Goal: Information Seeking & Learning: Learn about a topic

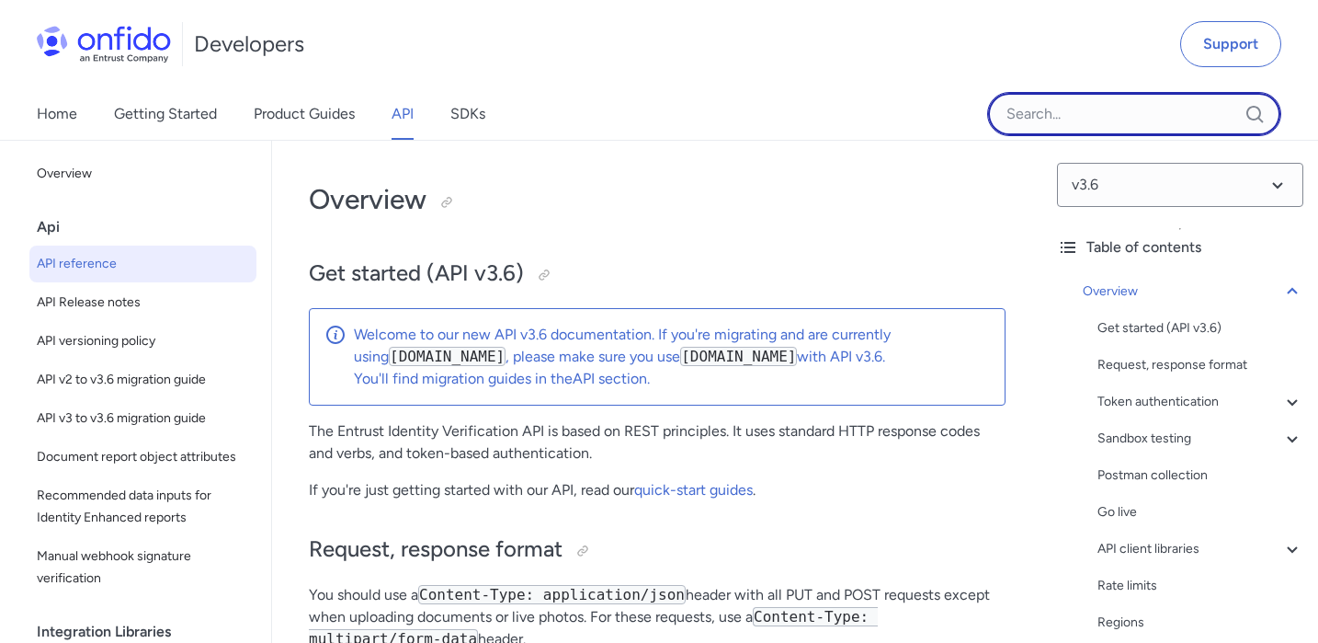
click at [1064, 120] on input "Onfido search input field" at bounding box center [1134, 114] width 294 height 44
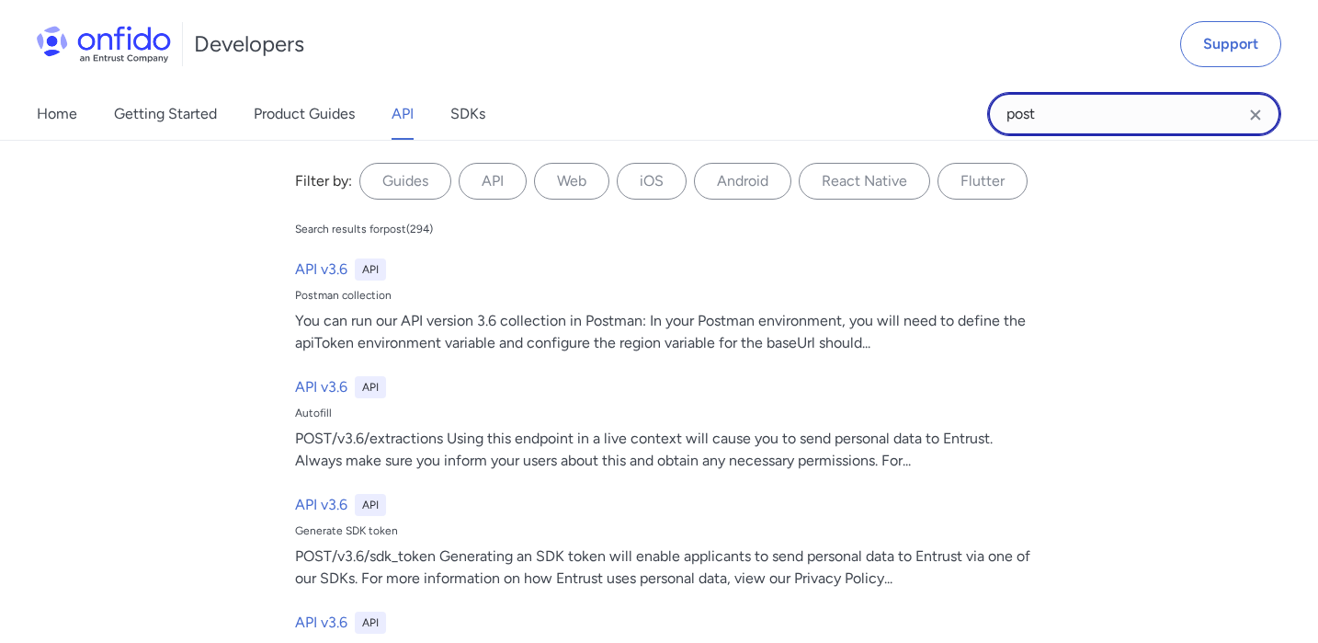
type input "postman"
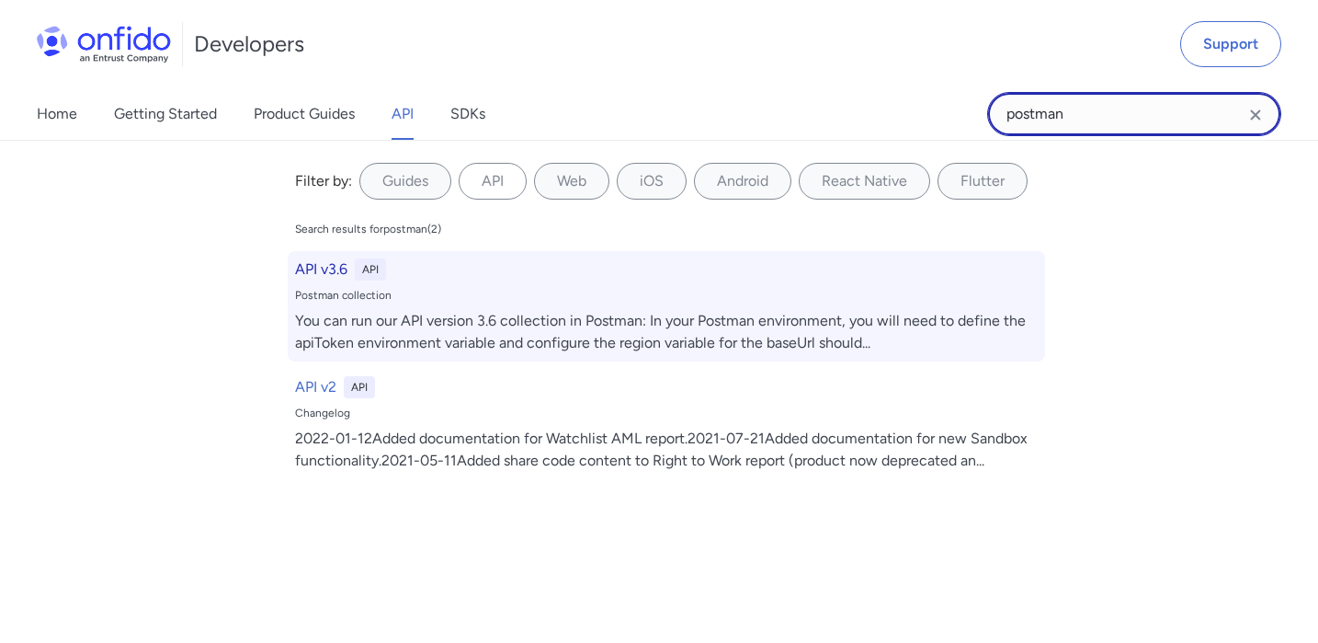
scroll to position [122, 0]
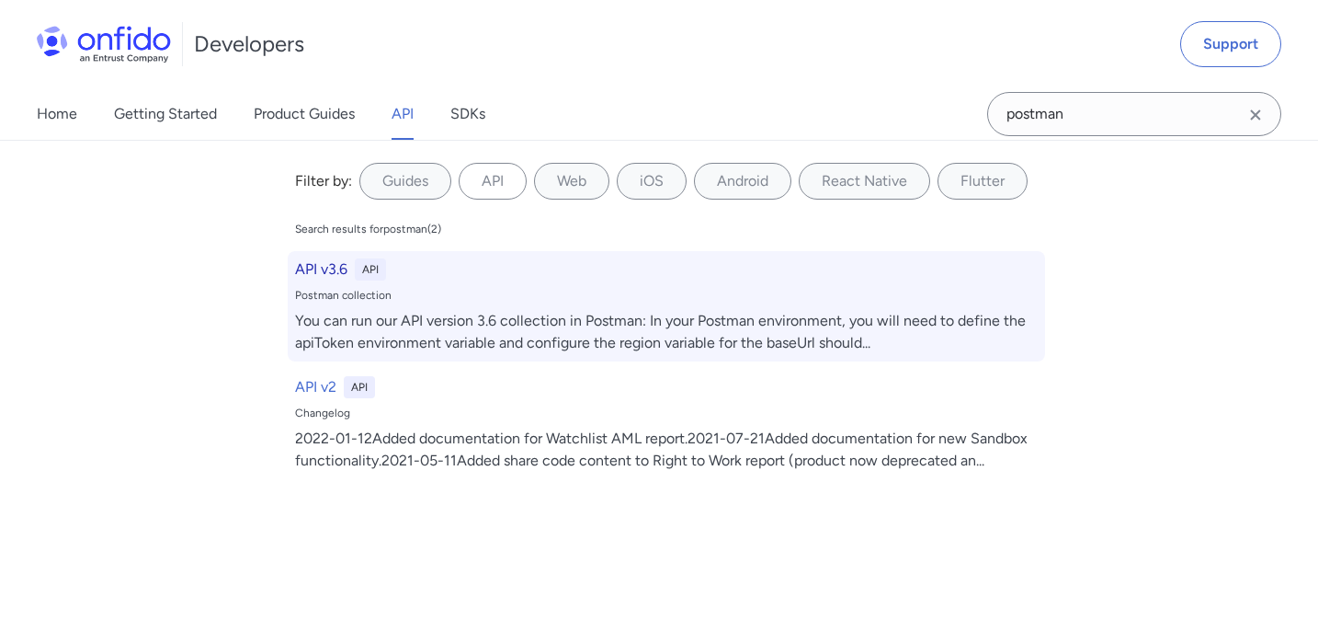
click at [450, 317] on div "You can run our API version 3.6 collection in Postman: In your Postman environm…" at bounding box center [666, 332] width 743 height 44
click at [320, 278] on h6 "API v3.6" at bounding box center [321, 269] width 52 height 22
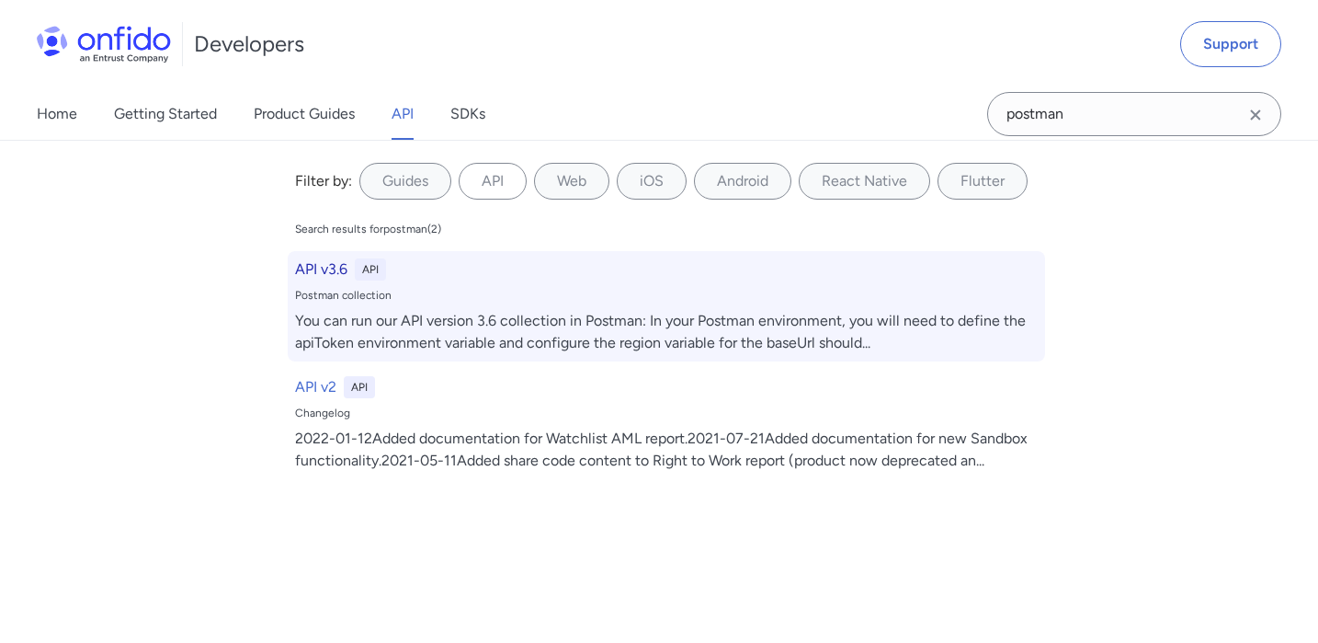
click at [320, 278] on h6 "API v3.6" at bounding box center [321, 269] width 52 height 22
click at [380, 329] on div "You can run our API version 3.6 collection in Postman: In your Postman environm…" at bounding box center [666, 332] width 743 height 44
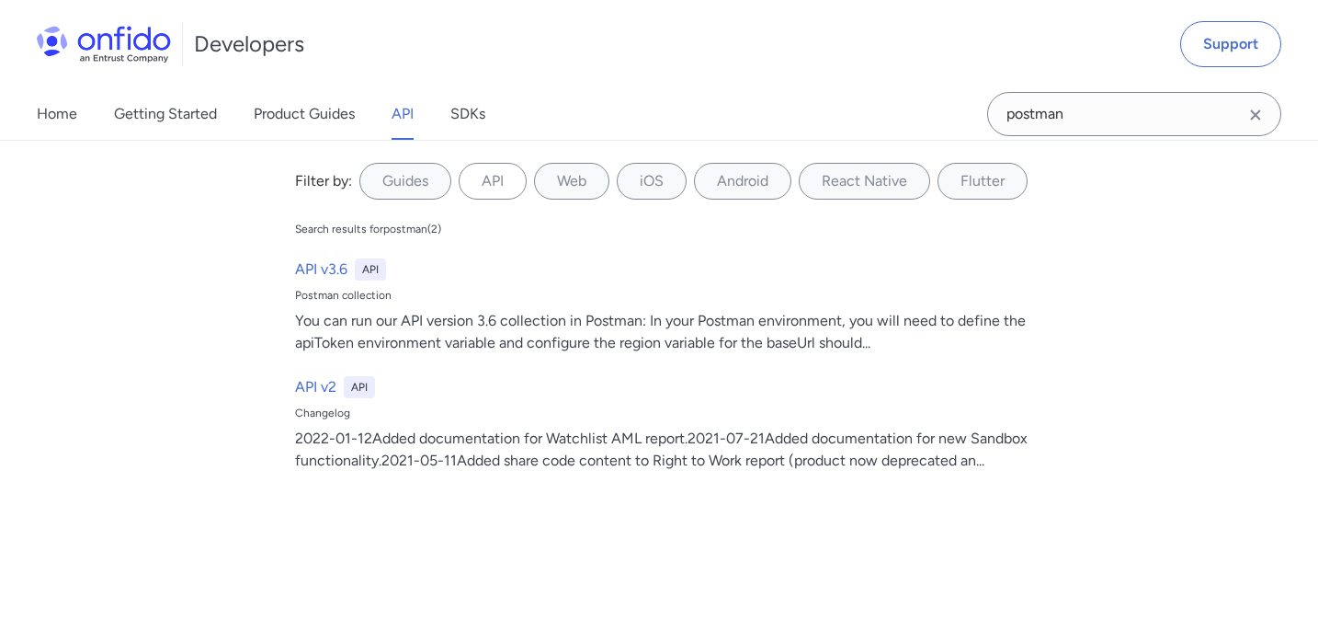
scroll to position [122, 0]
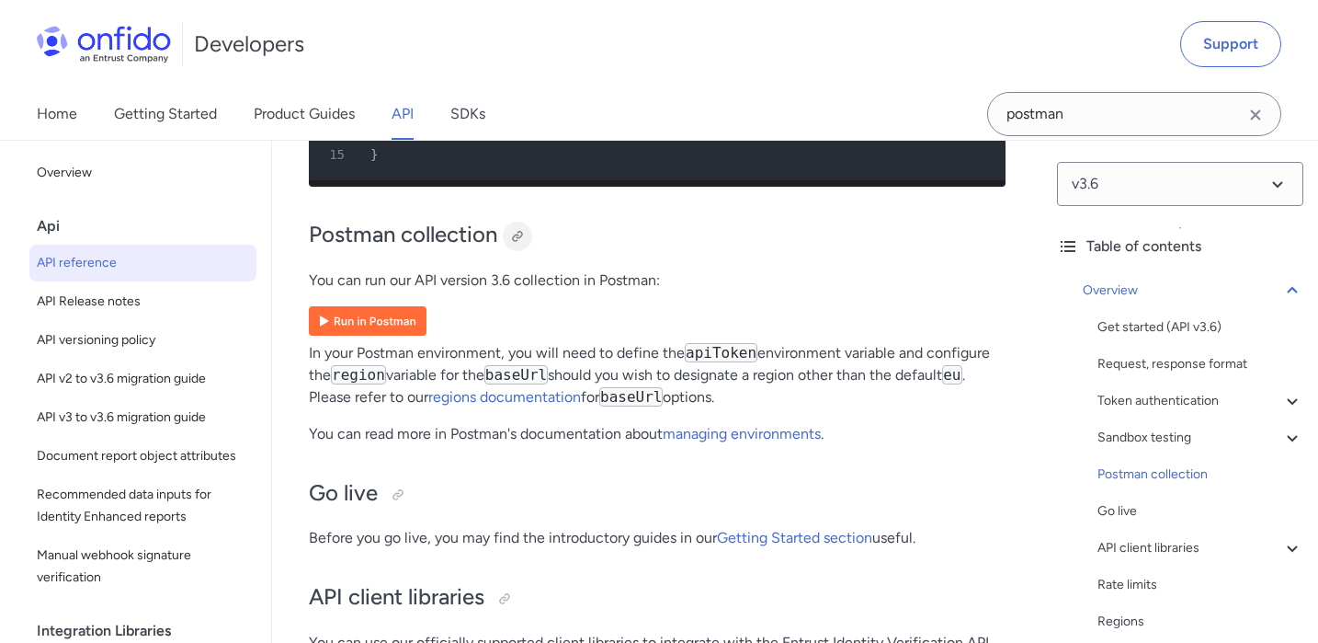
click at [523, 229] on div at bounding box center [517, 236] width 15 height 15
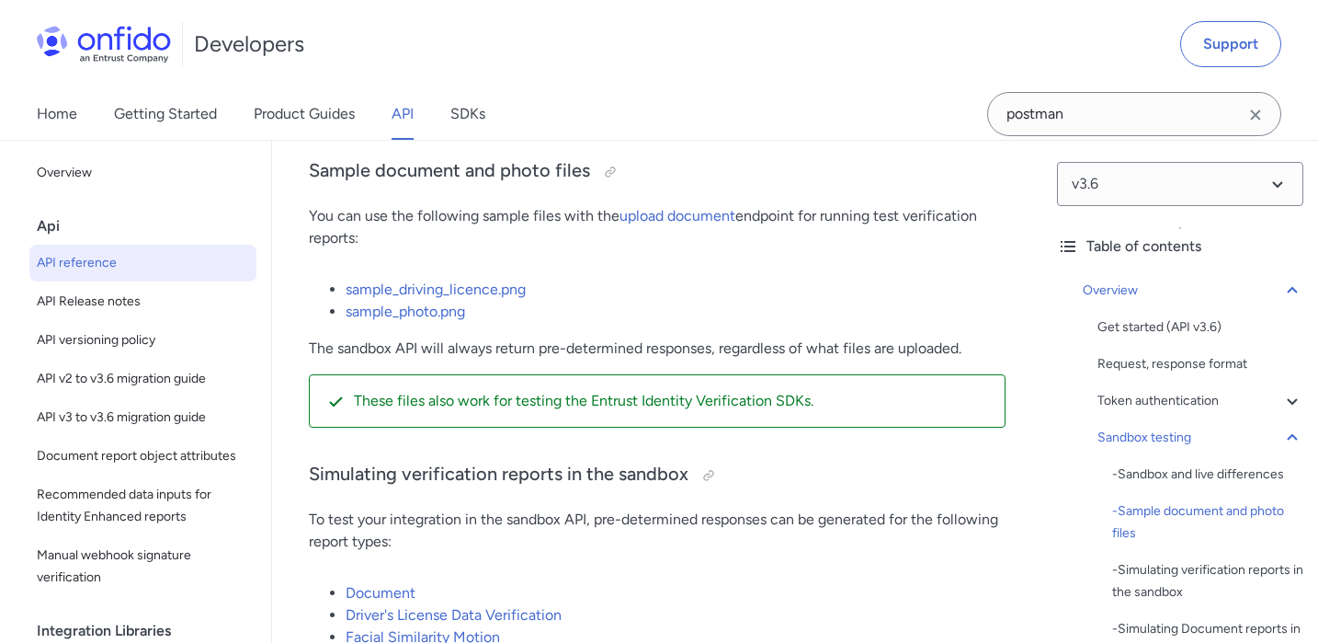
click at [1245, 116] on icon "Clear search field button" at bounding box center [1256, 115] width 22 height 22
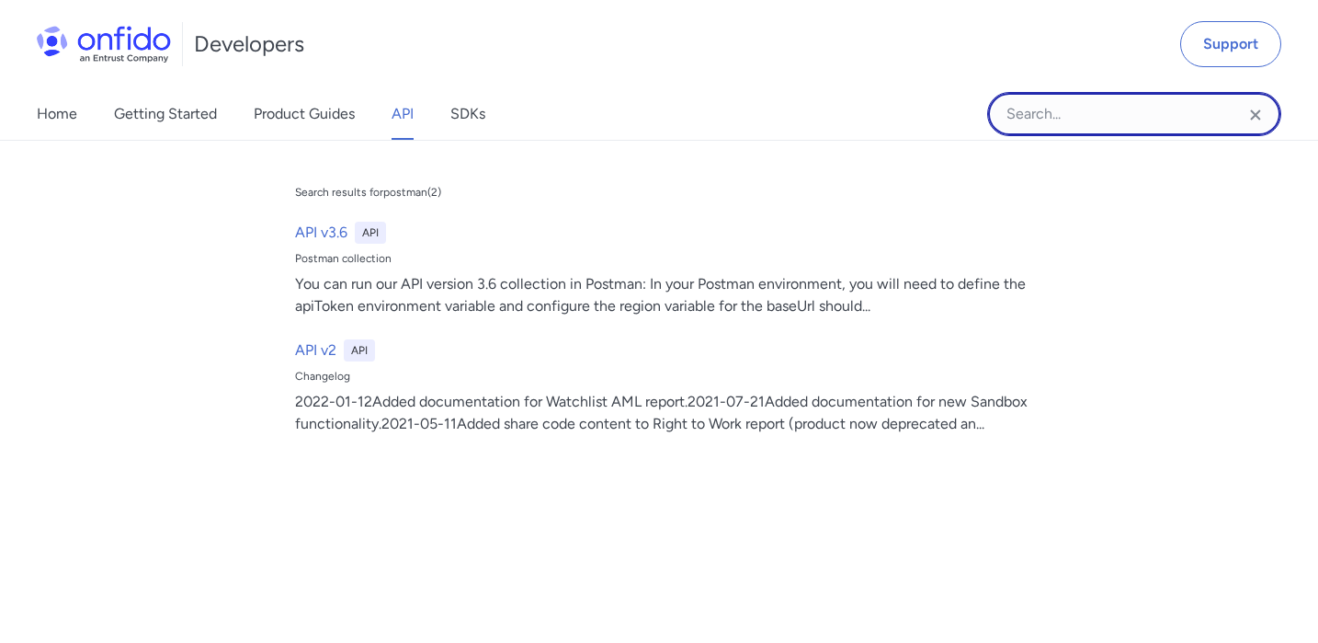
click at [1205, 117] on input "Onfido search input field" at bounding box center [1134, 114] width 294 height 44
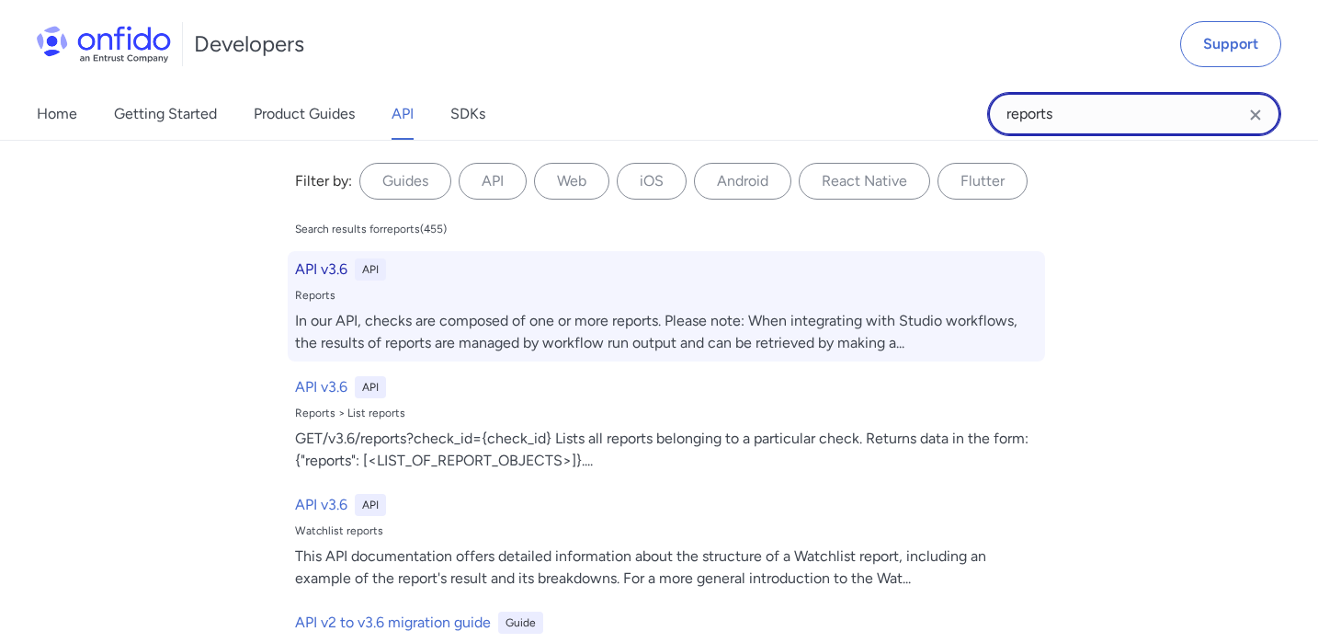
type input "reports"
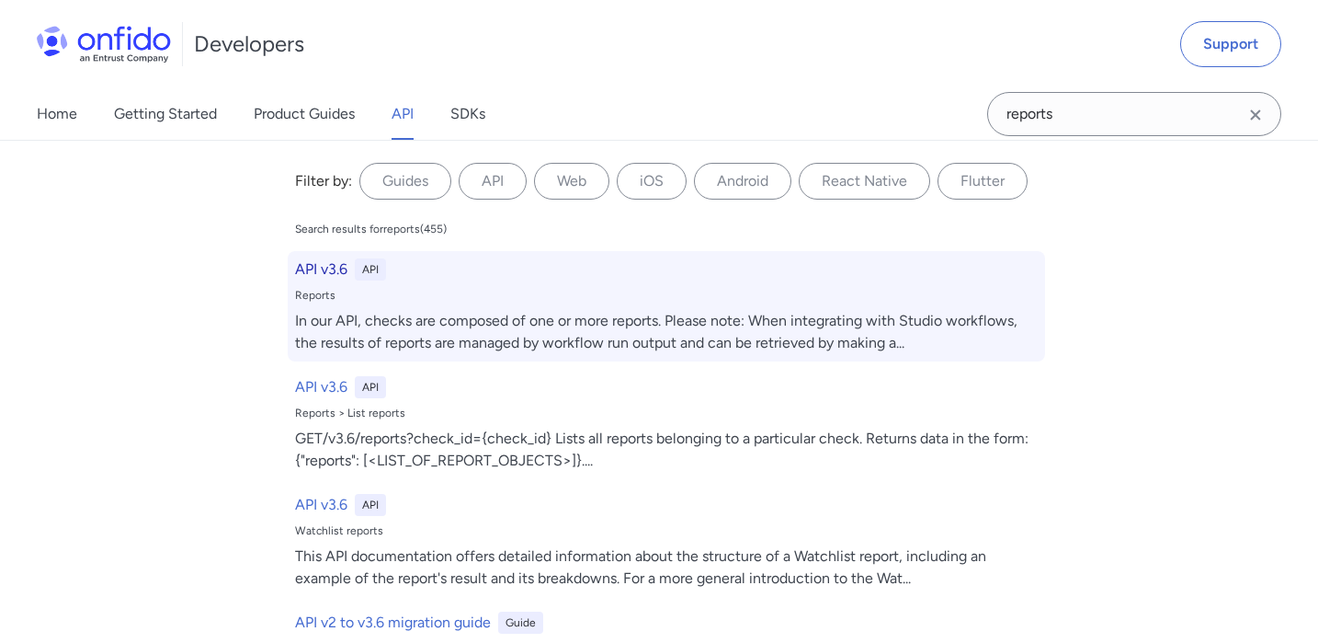
click at [465, 302] on div "API v3.6 API Reports In our API, checks are composed of one or more reports. Pl…" at bounding box center [667, 306] width 758 height 110
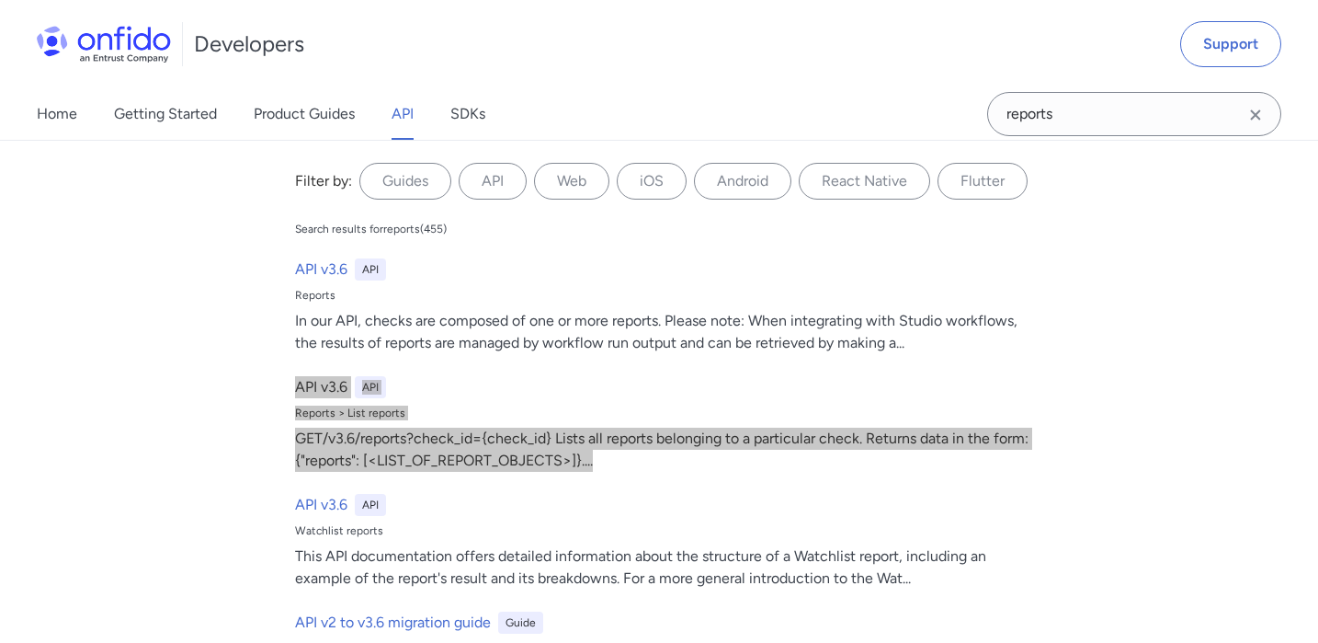
drag, startPoint x: 326, startPoint y: 392, endPoint x: 279, endPoint y: 13, distance: 381.8
click at [0, 0] on div "Developers Support Home Getting Started Product Guides API SDKs reports reports…" at bounding box center [659, 70] width 1318 height 141
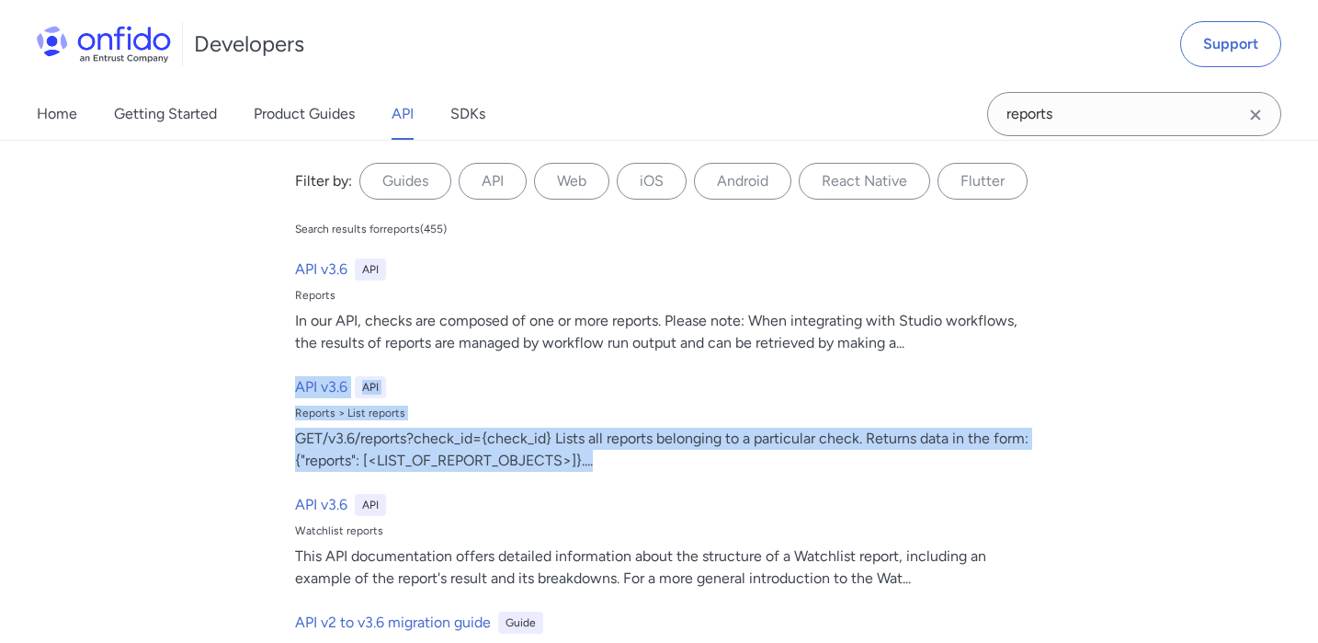
scroll to position [220676, 0]
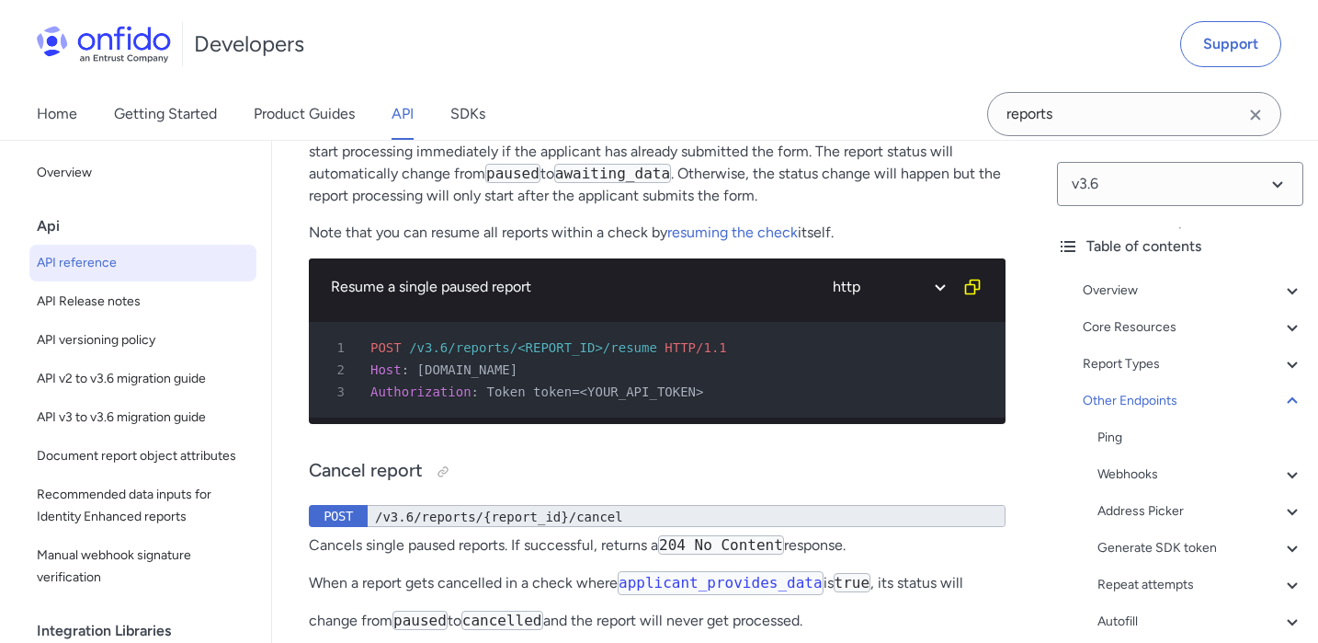
scroll to position [224083, 0]
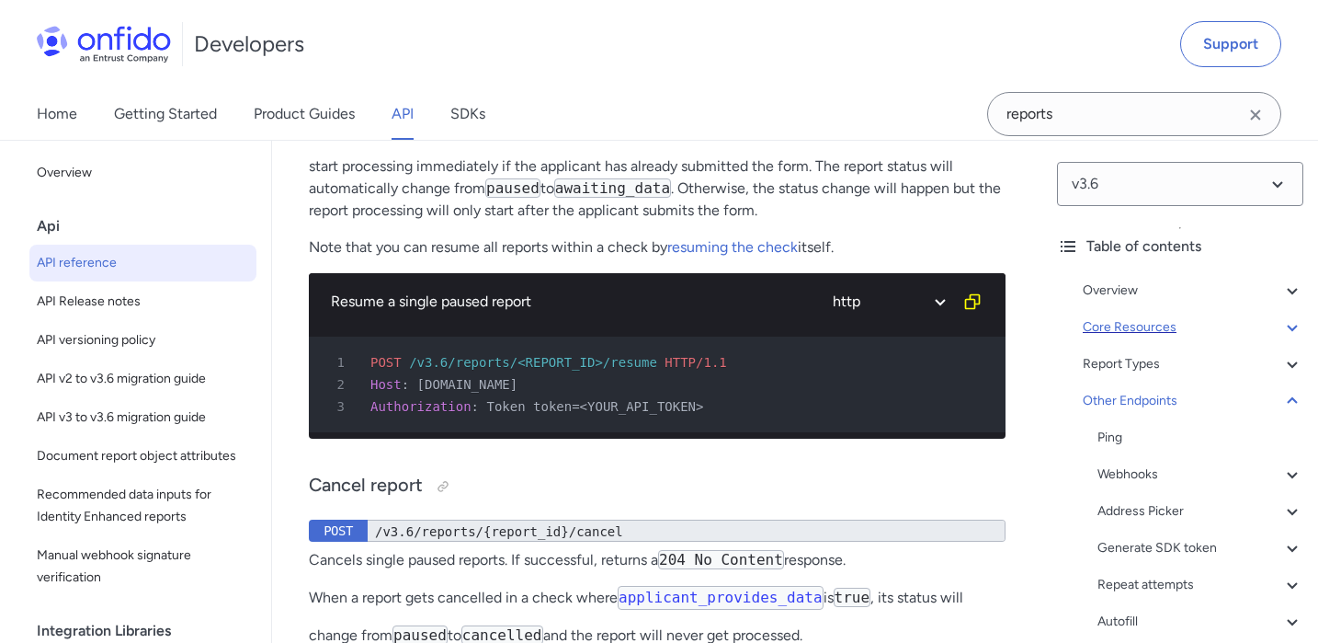
click at [1276, 325] on div "Core Resources" at bounding box center [1193, 327] width 221 height 22
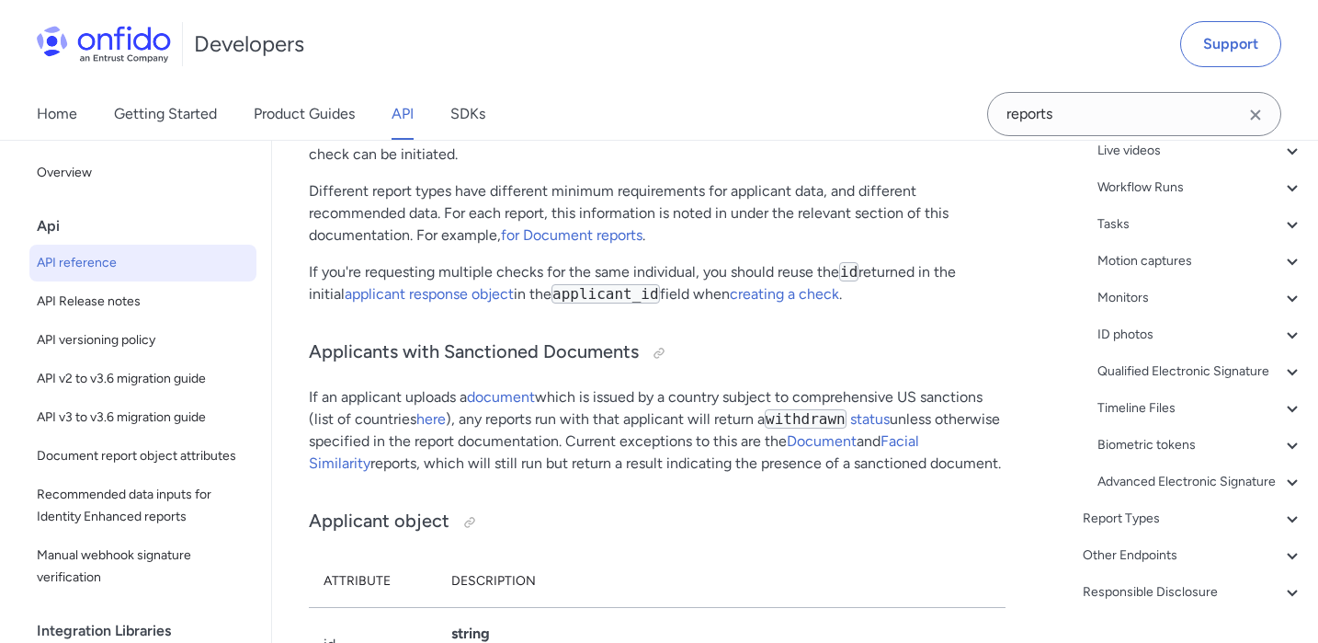
scroll to position [361, 0]
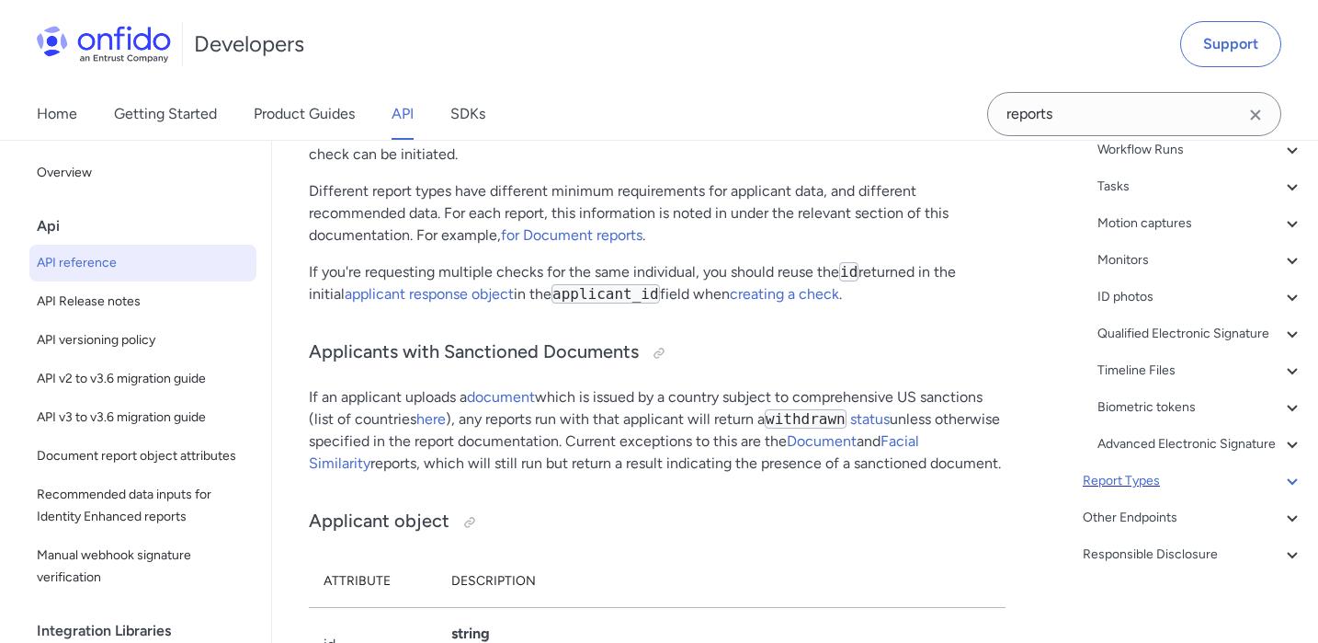
click at [1141, 477] on div "Report Types" at bounding box center [1193, 481] width 221 height 22
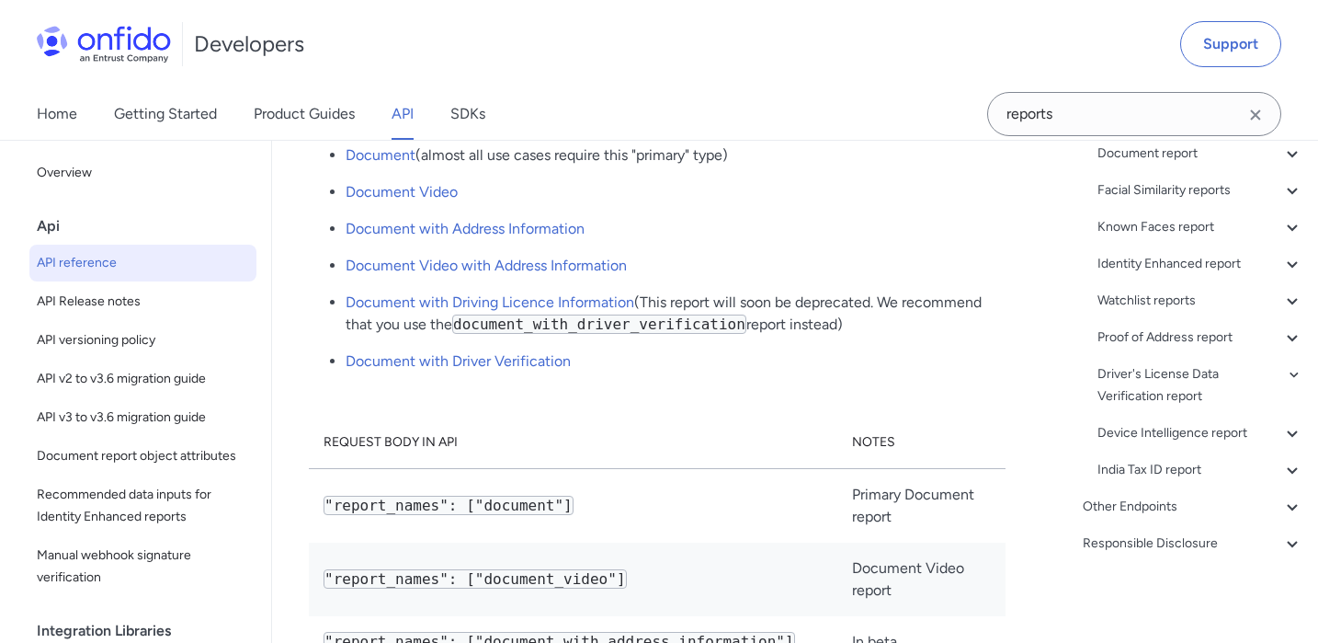
scroll to position [247, 0]
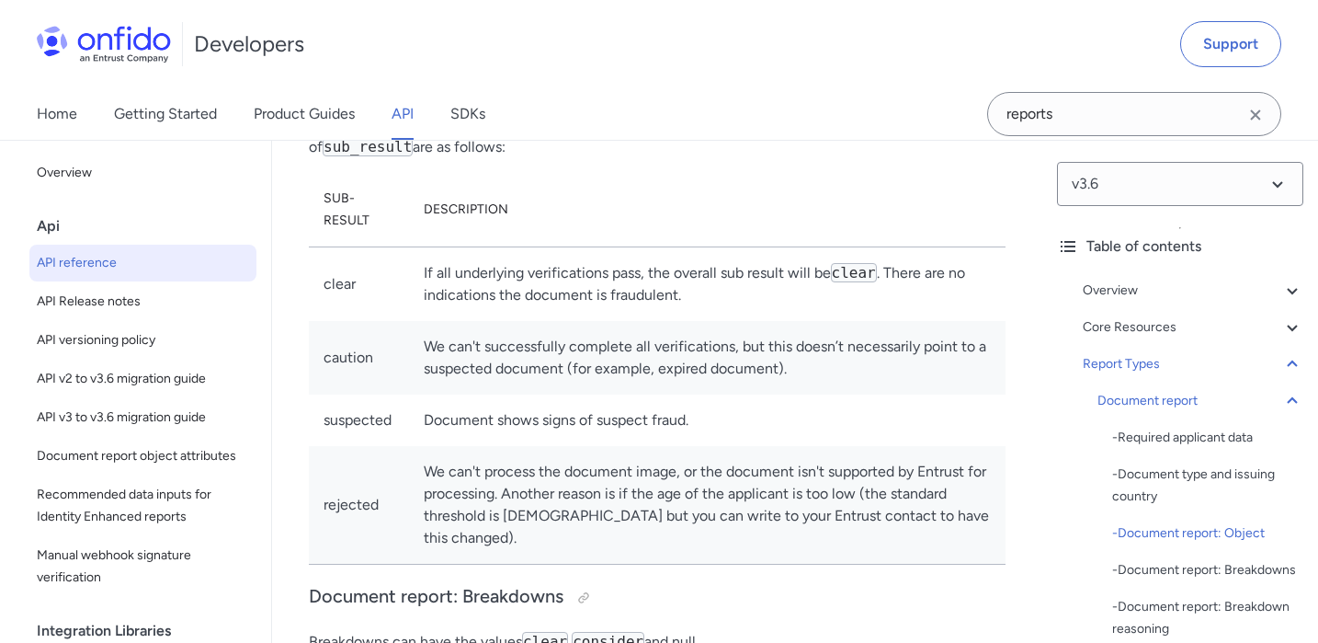
scroll to position [85059, 0]
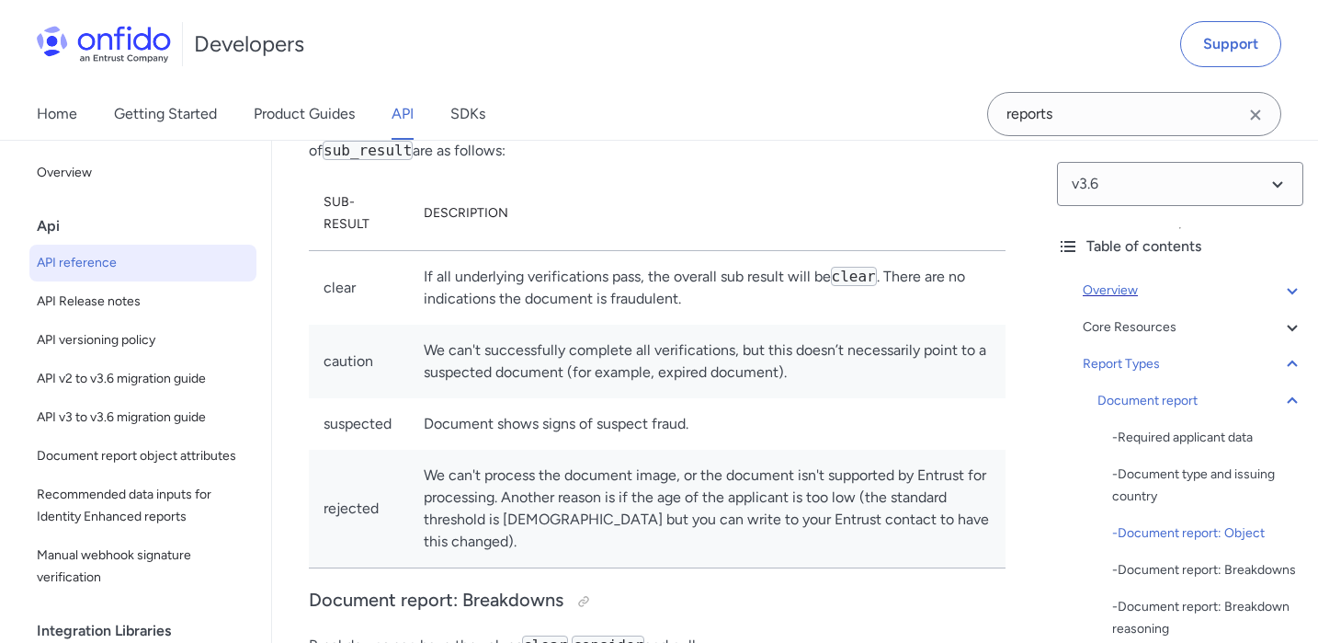
click at [1222, 288] on div "Overview" at bounding box center [1193, 290] width 221 height 22
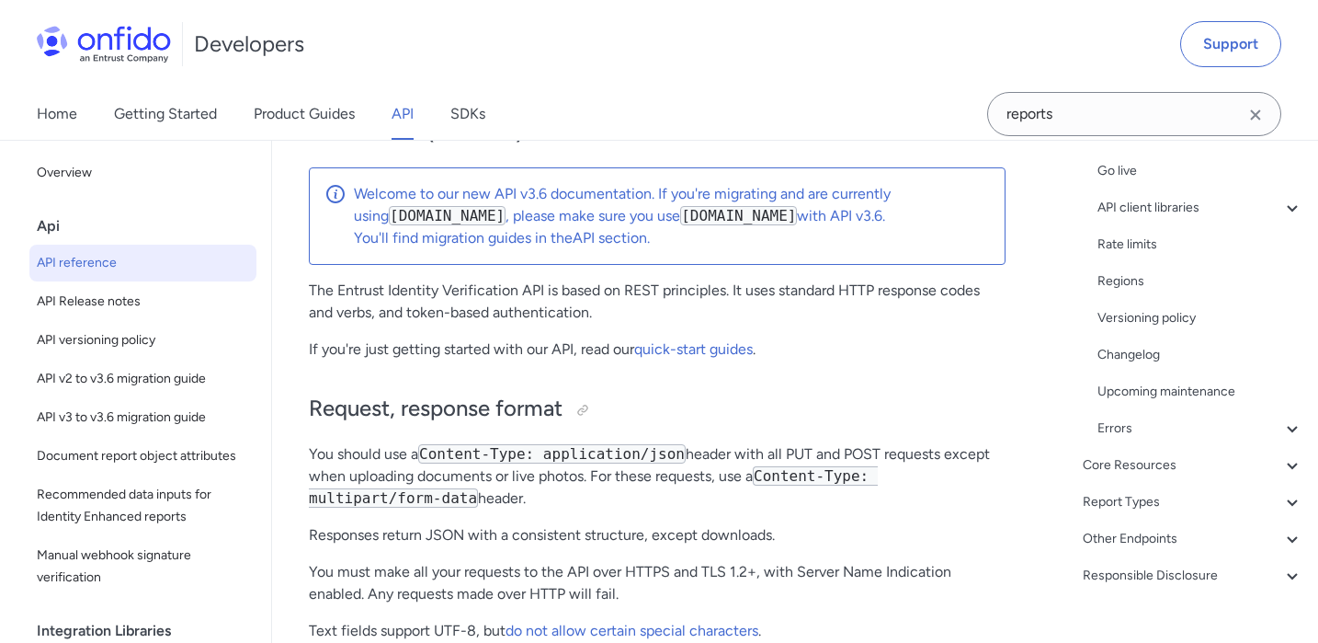
scroll to position [356, 0]
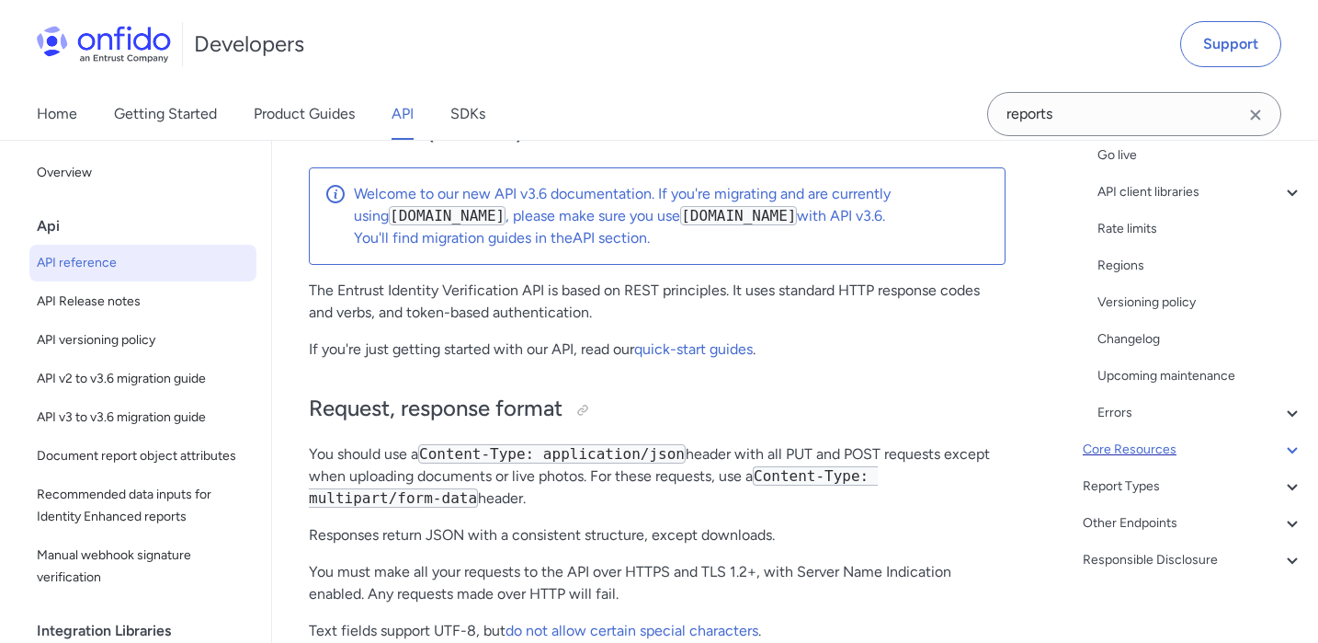
click at [1228, 448] on div "Core Resources" at bounding box center [1193, 450] width 221 height 22
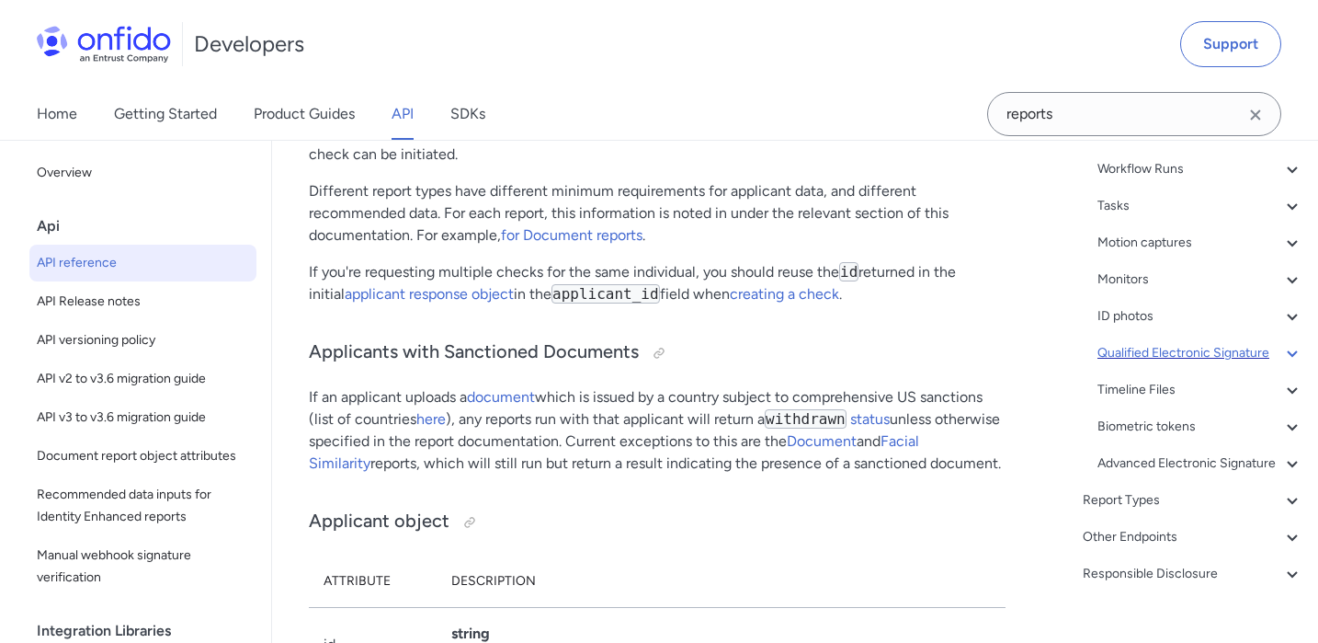
scroll to position [372, 0]
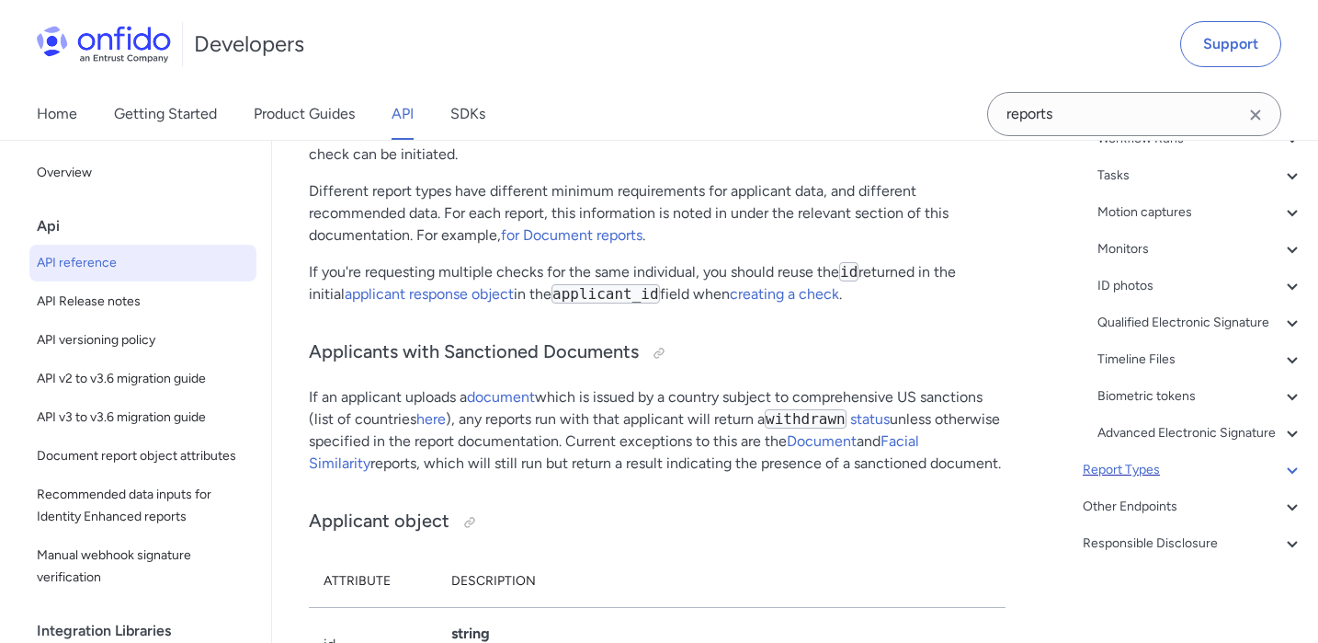
click at [1209, 470] on div "Report Types" at bounding box center [1193, 470] width 221 height 22
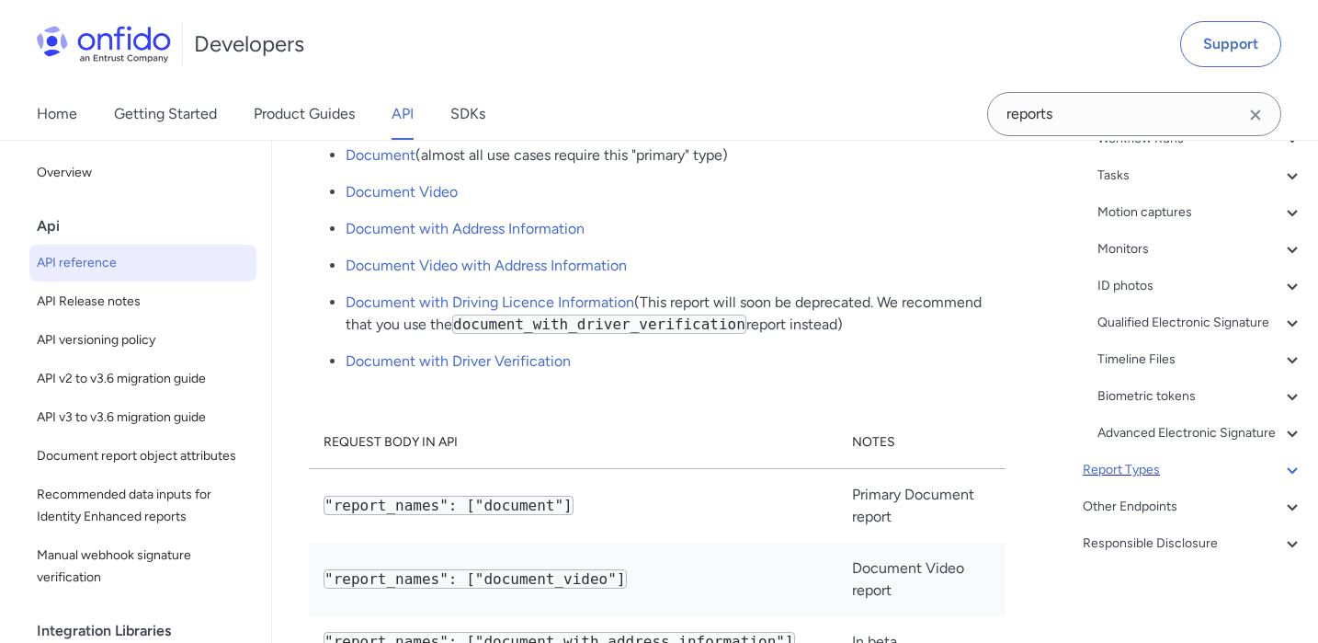
scroll to position [247, 0]
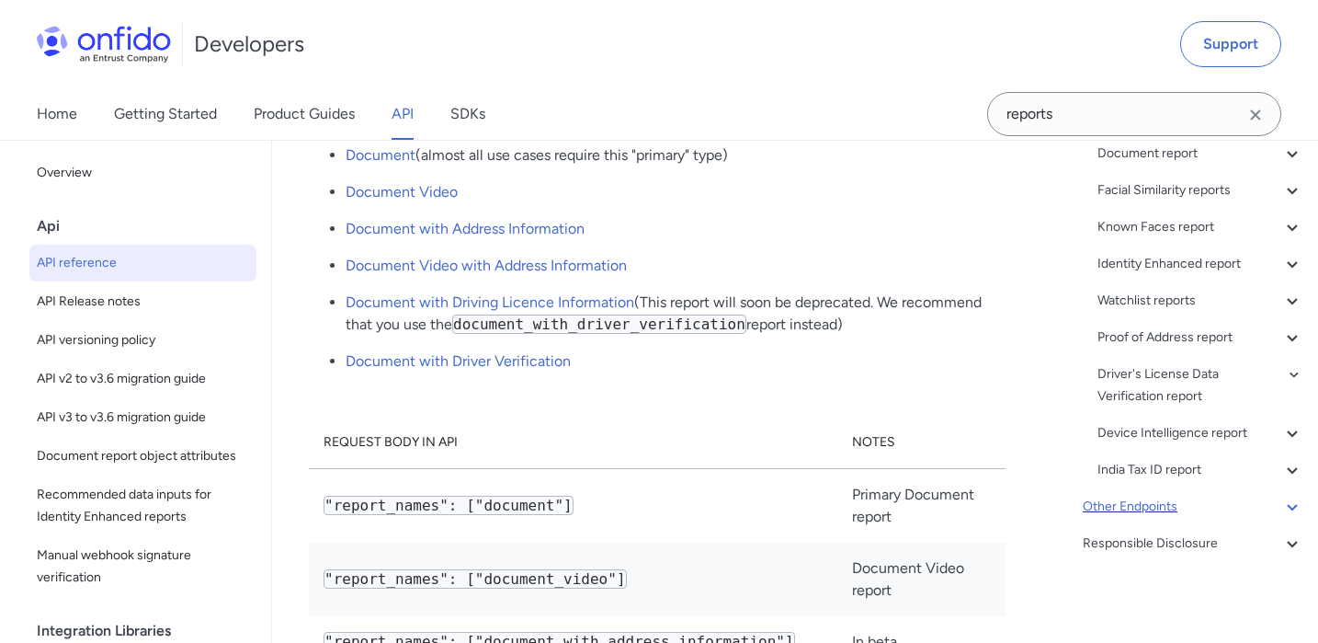
click at [1207, 508] on div "Other Endpoints" at bounding box center [1193, 507] width 221 height 22
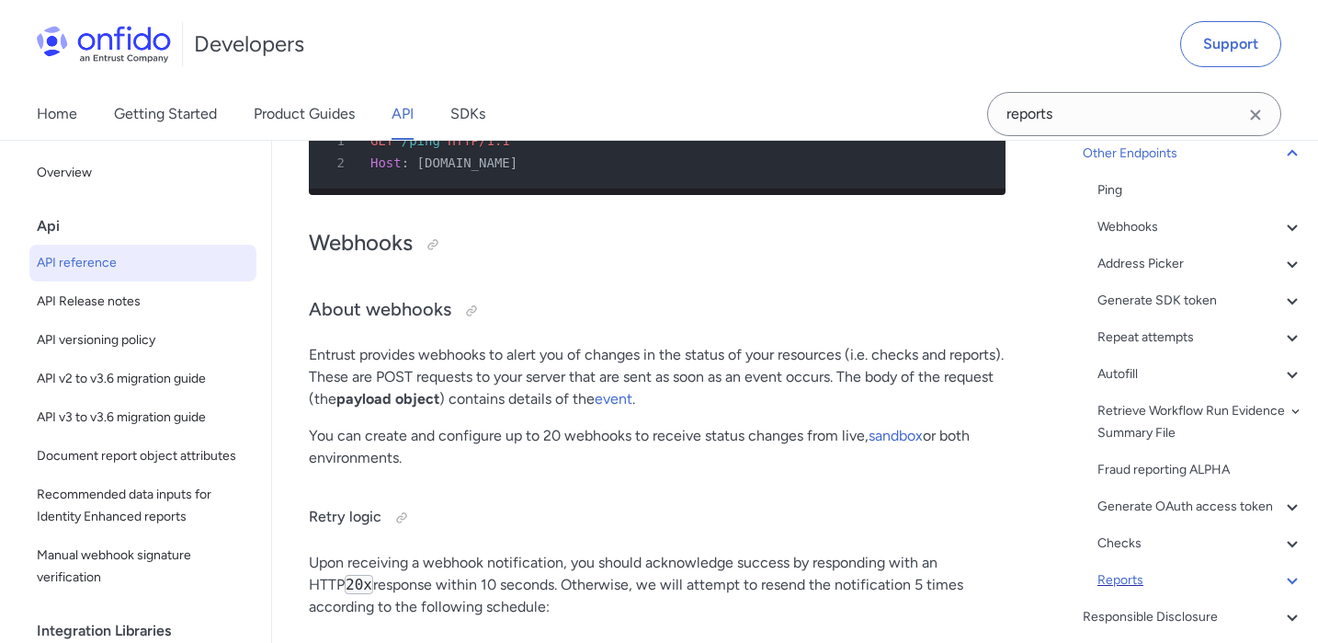
click at [1140, 576] on div "Reports" at bounding box center [1201, 580] width 206 height 22
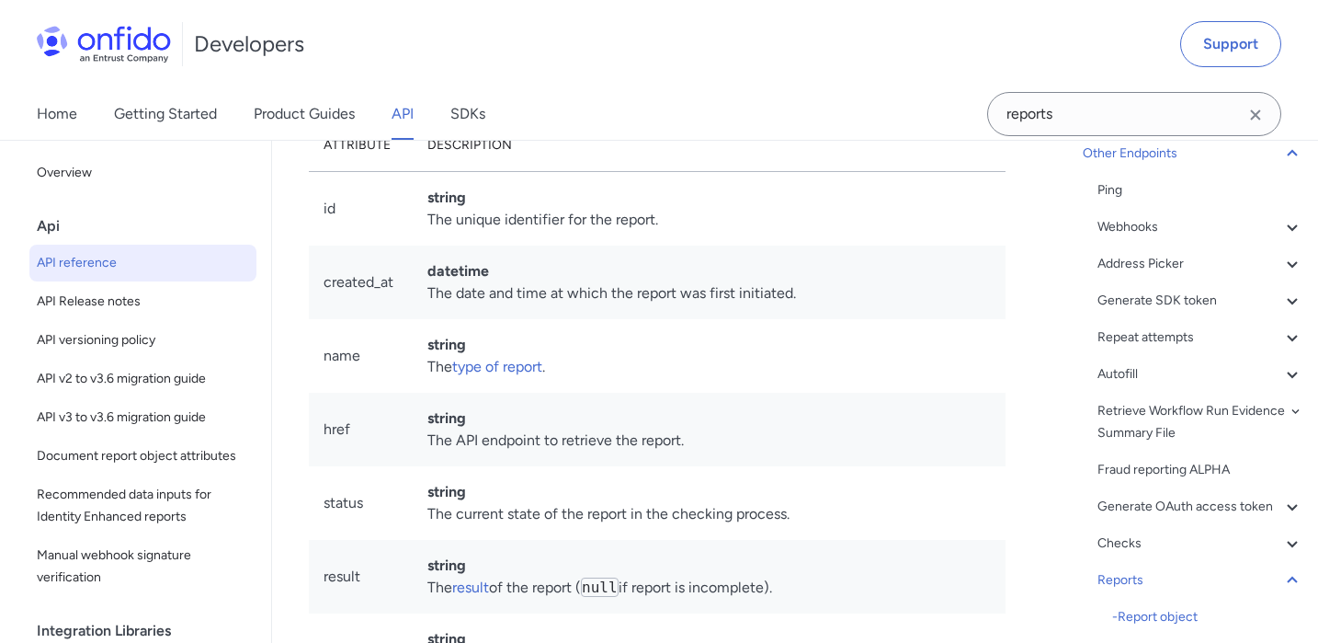
scroll to position [220569, 0]
